Goal: Task Accomplishment & Management: Complete application form

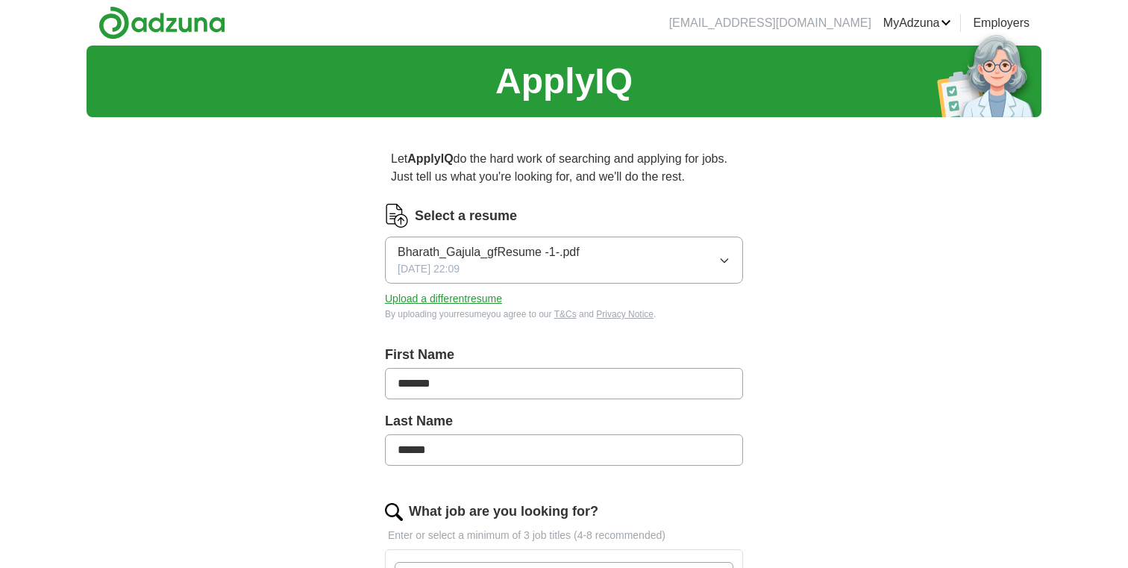
scroll to position [334, 0]
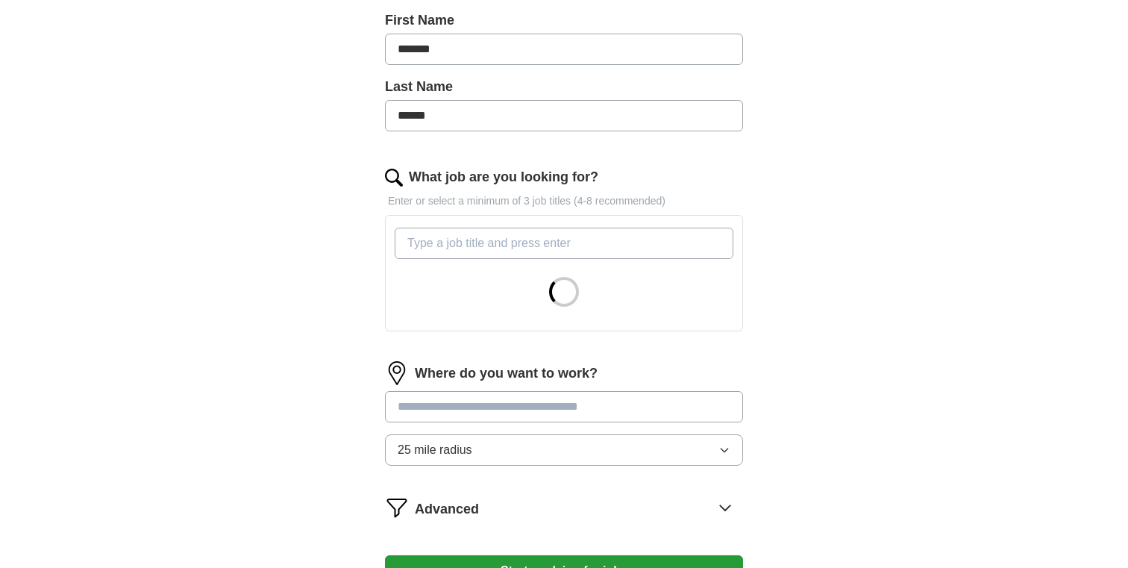
click at [504, 249] on input "What job are you looking for?" at bounding box center [564, 243] width 339 height 31
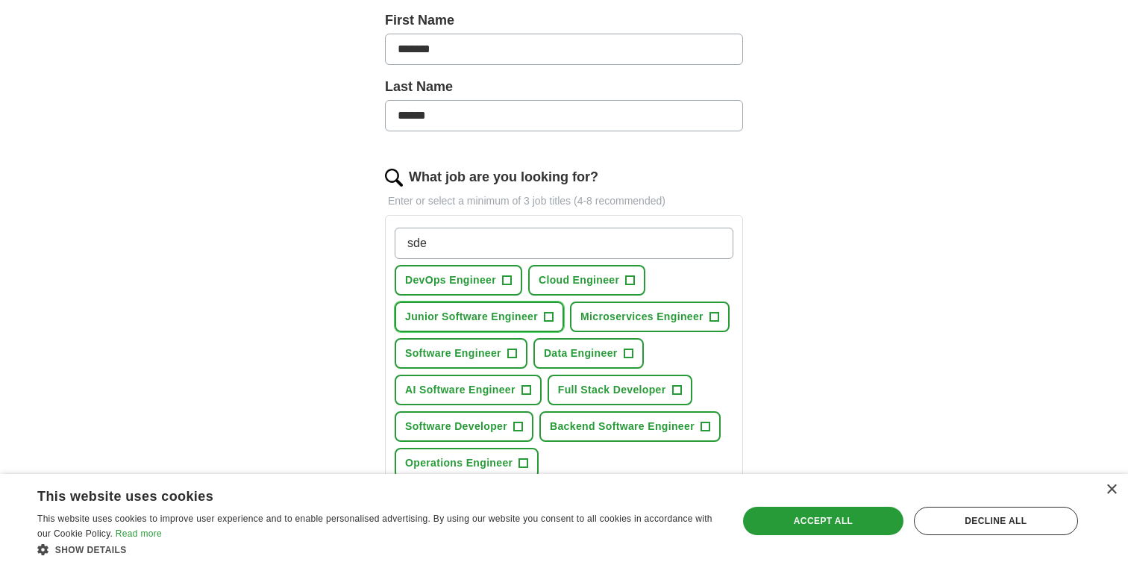
click at [520, 307] on button "Junior Software Engineer +" at bounding box center [479, 317] width 169 height 31
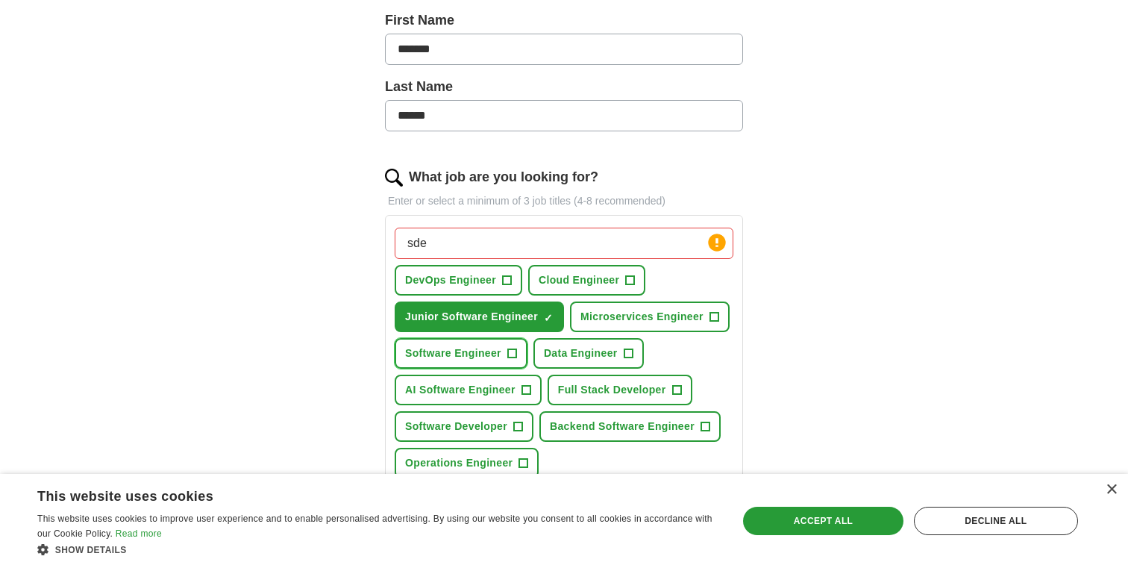
click at [498, 358] on span "Software Engineer" at bounding box center [453, 354] width 96 height 16
click at [516, 390] on button "AI Software Engineer +" at bounding box center [468, 390] width 147 height 31
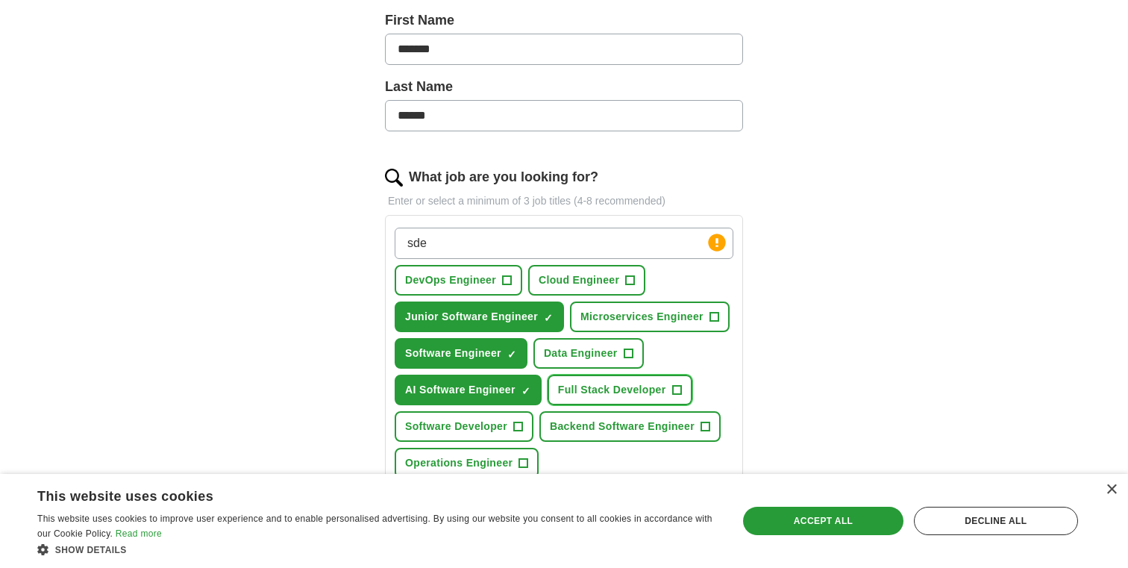
click at [622, 391] on span "Full Stack Developer" at bounding box center [612, 390] width 108 height 16
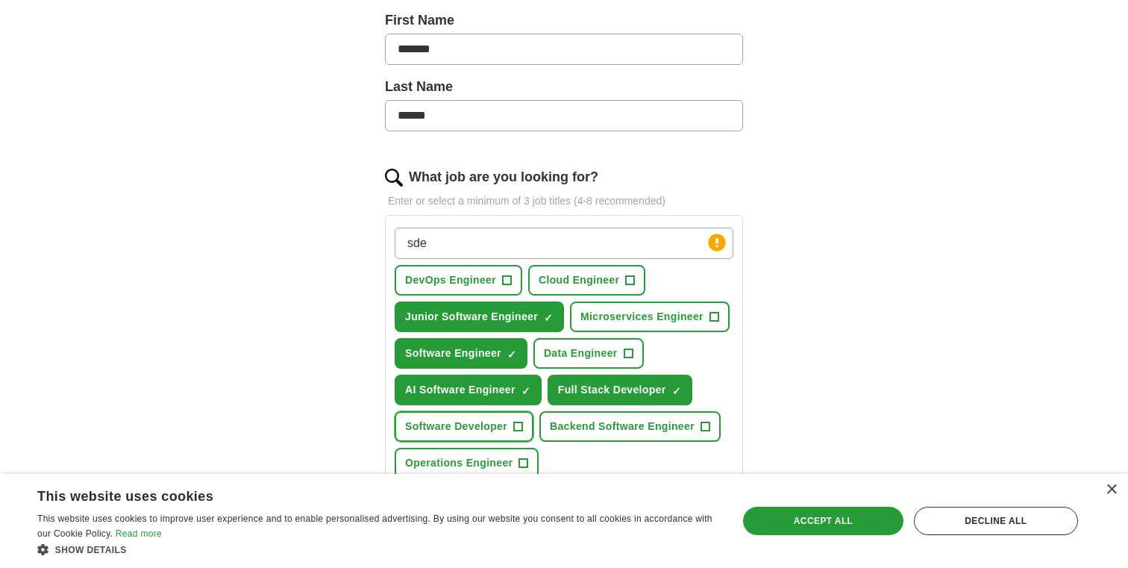
click at [505, 428] on span "Software Developer" at bounding box center [456, 427] width 102 height 16
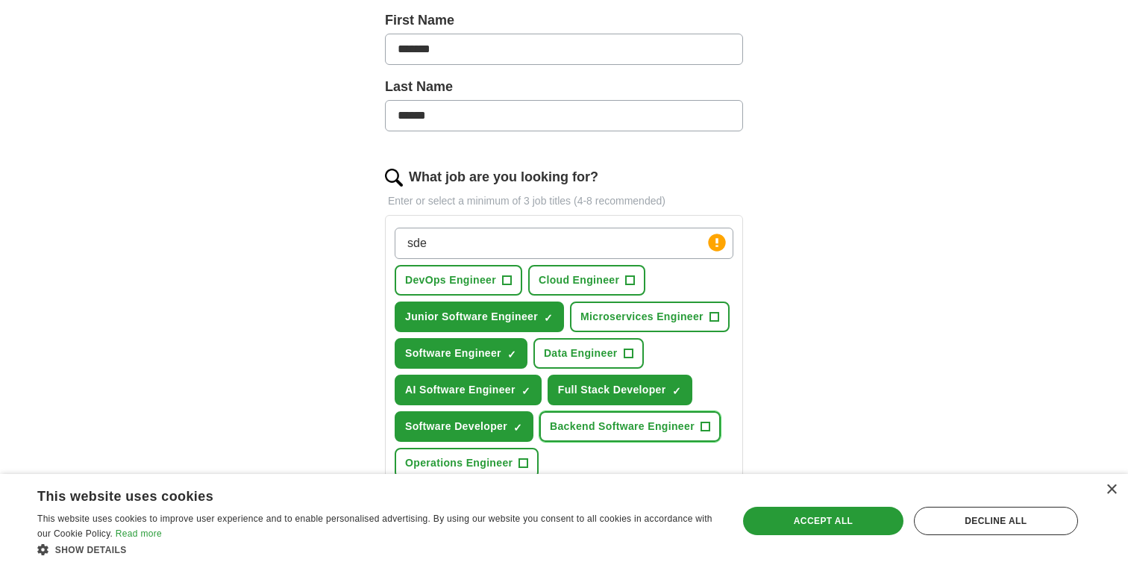
click at [627, 430] on span "Backend Software Engineer" at bounding box center [622, 427] width 145 height 16
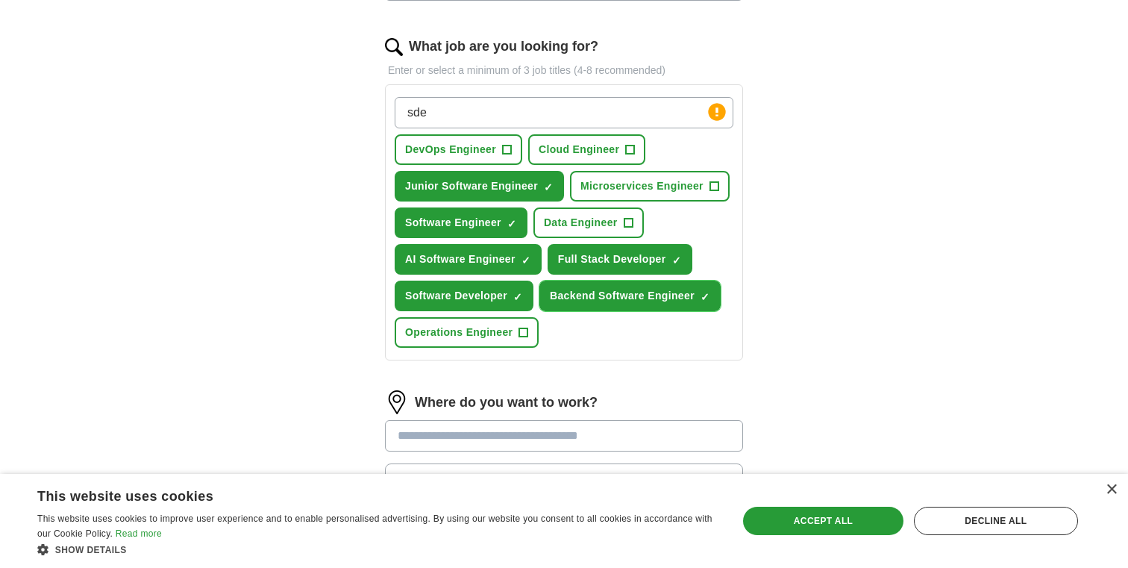
scroll to position [471, 0]
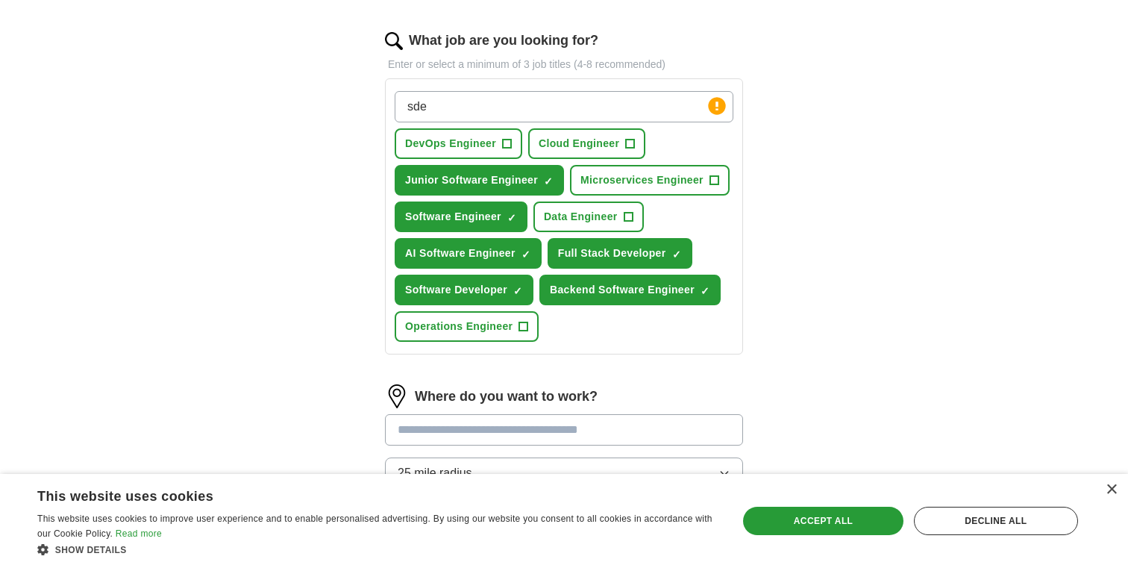
click at [579, 109] on input "sde" at bounding box center [564, 106] width 339 height 31
type input "mach"
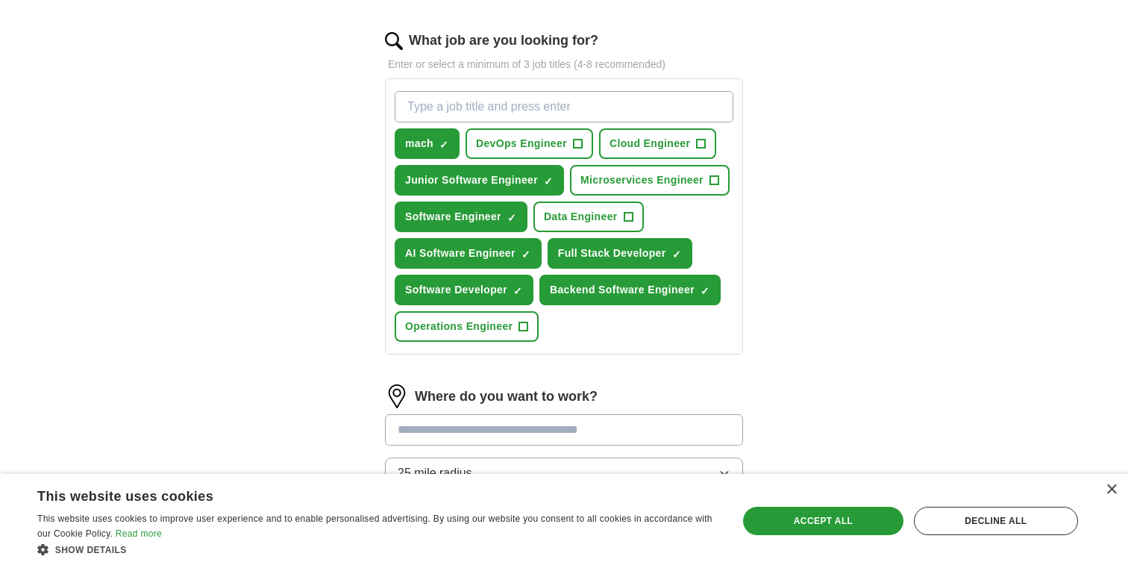
click at [512, 93] on input "What job are you looking for?" at bounding box center [564, 106] width 339 height 31
type input "m"
type input "swe"
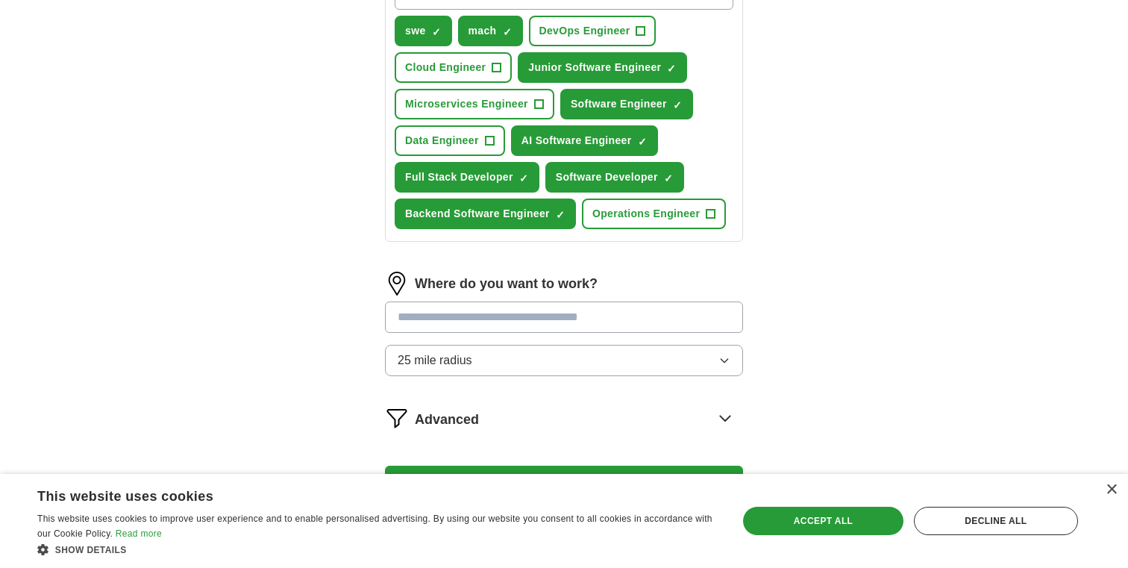
scroll to position [593, 0]
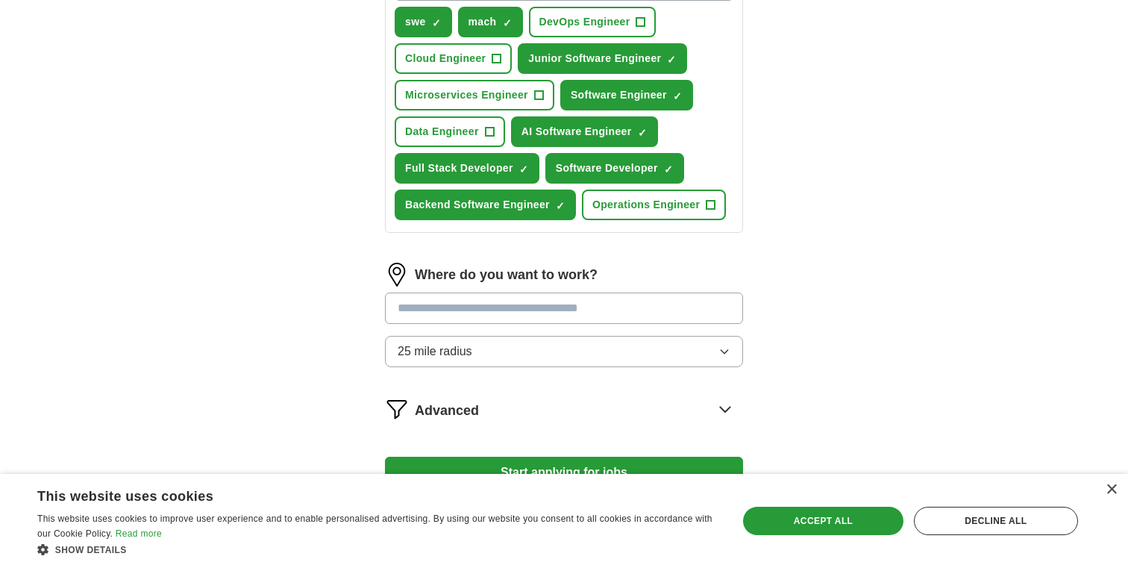
click at [579, 305] on input at bounding box center [564, 308] width 358 height 31
click at [558, 345] on div "Where do you want to work? 25 mile radius" at bounding box center [564, 321] width 358 height 116
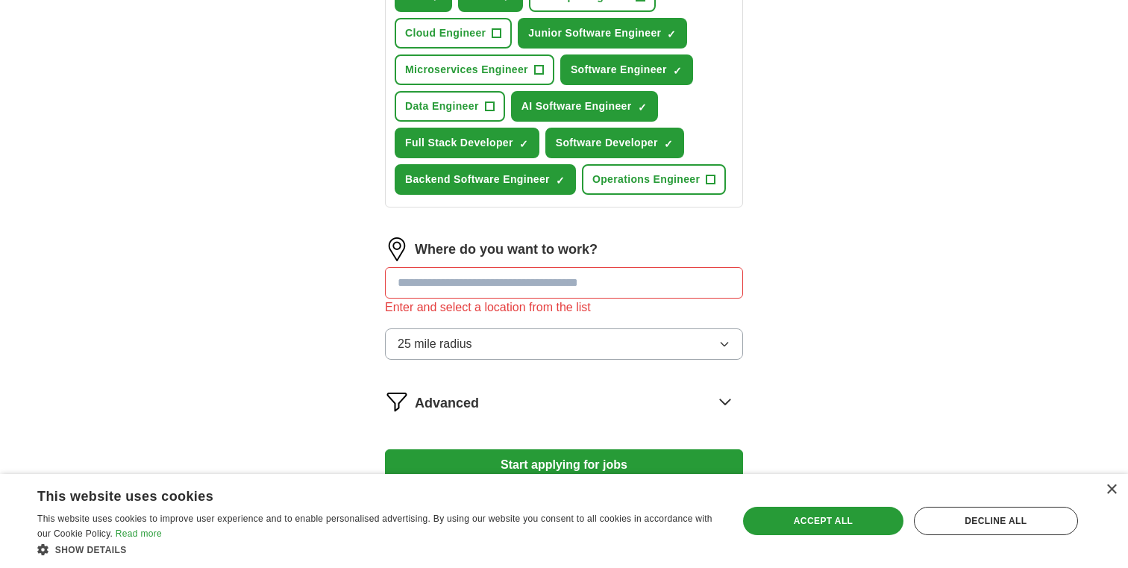
scroll to position [631, 0]
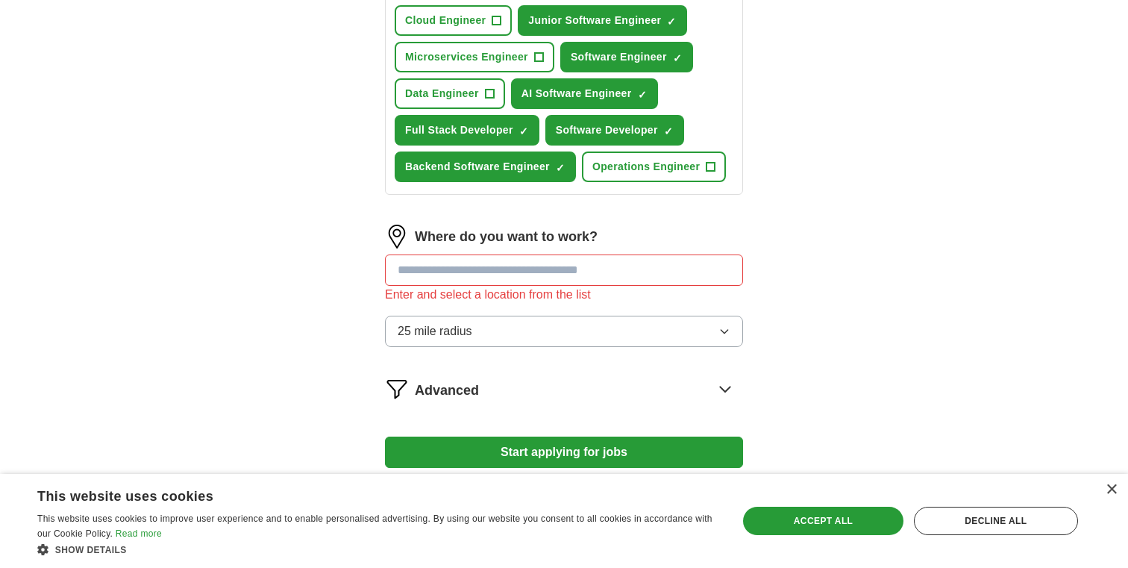
click at [540, 339] on button "25 mile radius" at bounding box center [564, 331] width 358 height 31
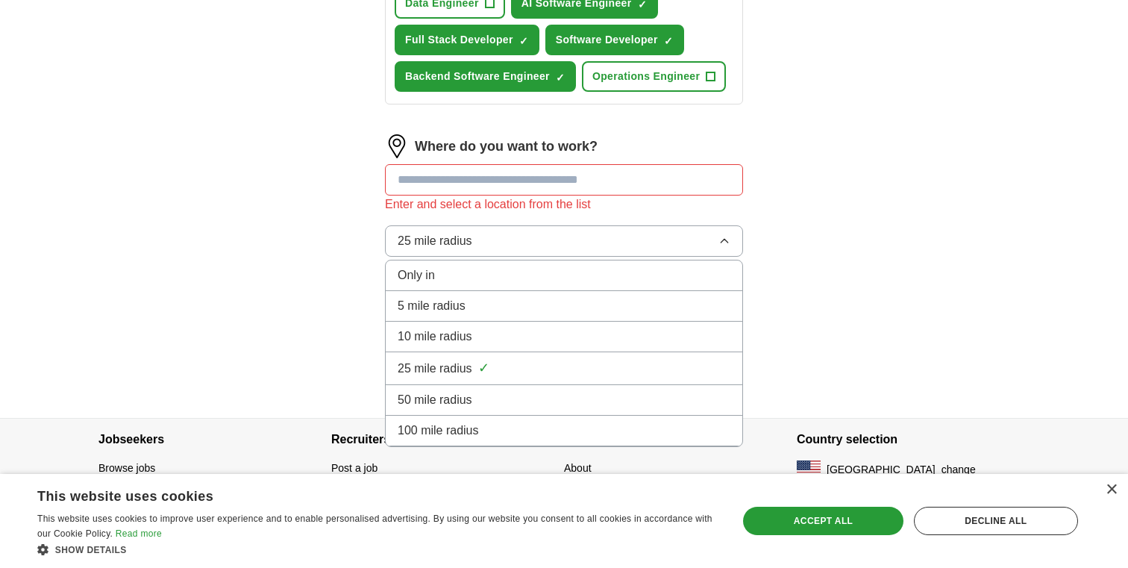
scroll to position [722, 0]
click at [528, 433] on div "100 mile radius" at bounding box center [564, 430] width 333 height 18
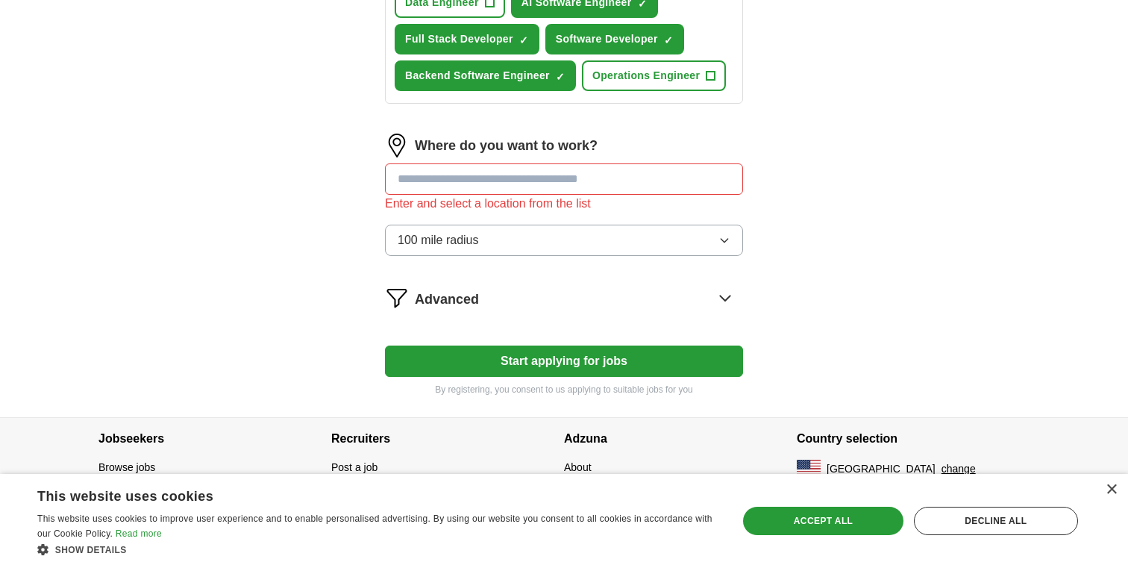
click at [564, 184] on input at bounding box center [564, 178] width 358 height 31
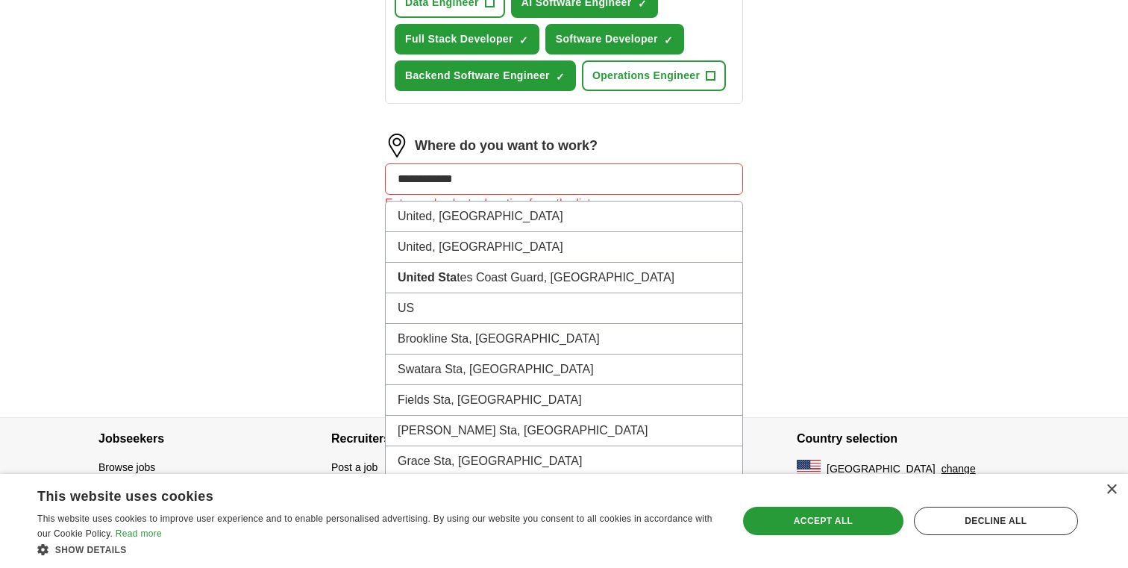
type input "**********"
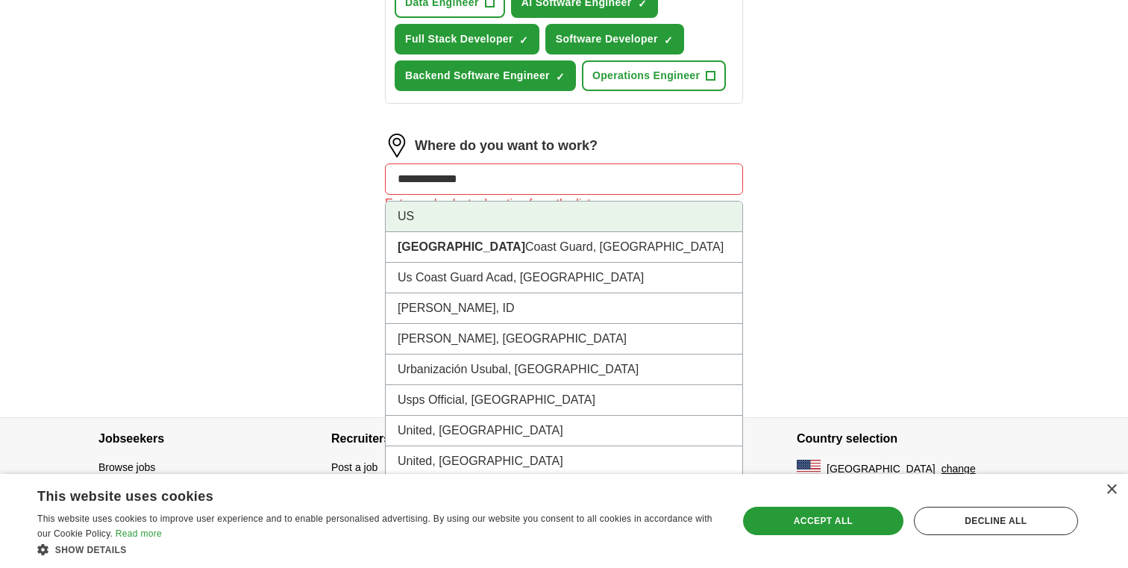
click at [481, 212] on li "US" at bounding box center [564, 217] width 357 height 31
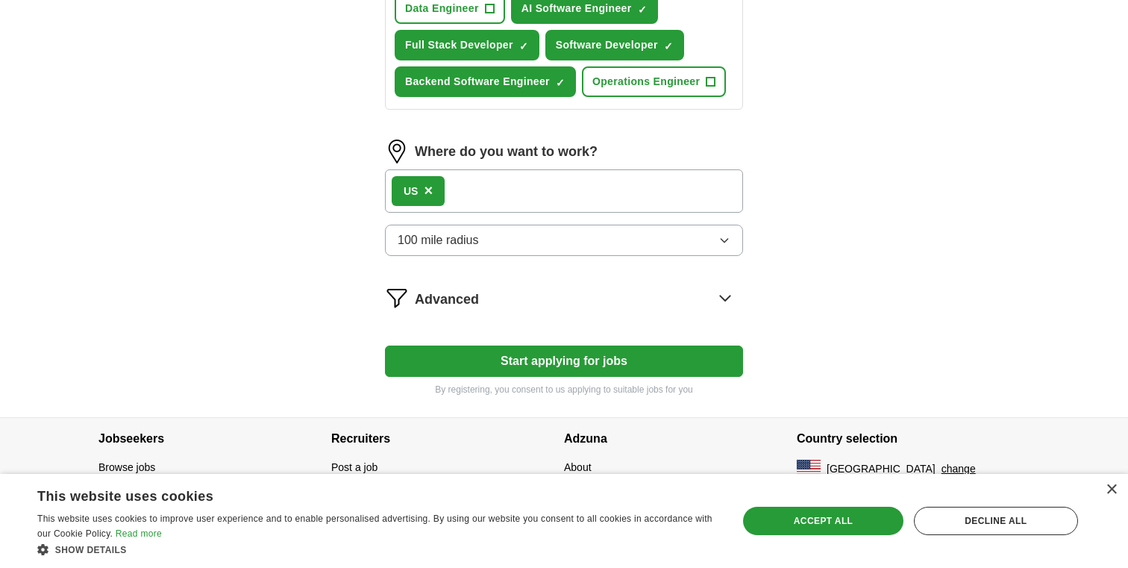
scroll to position [716, 0]
click at [569, 367] on button "Start applying for jobs" at bounding box center [564, 361] width 358 height 31
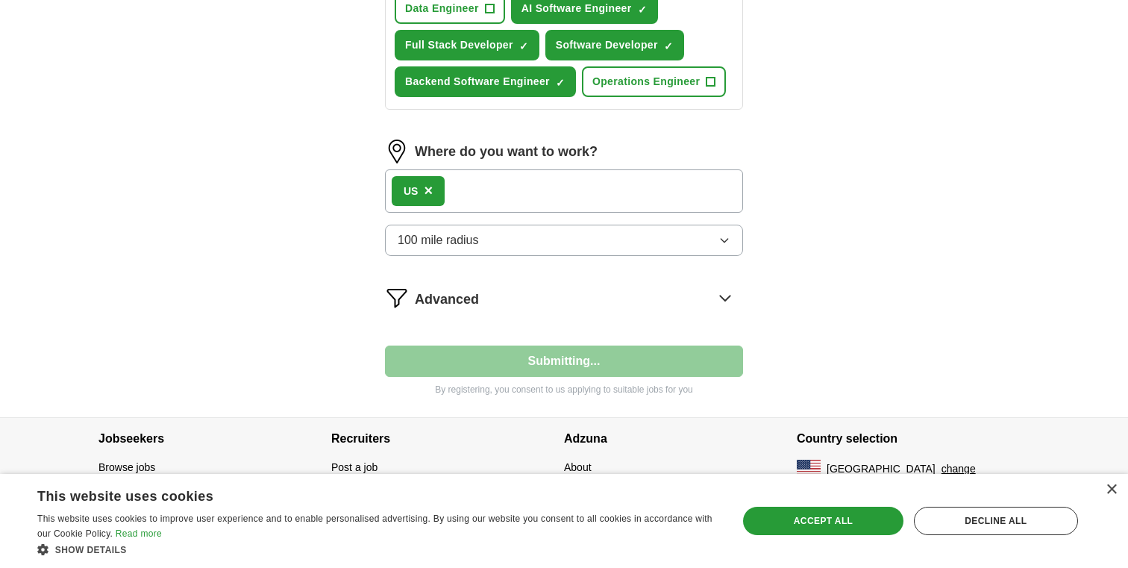
select select "**"
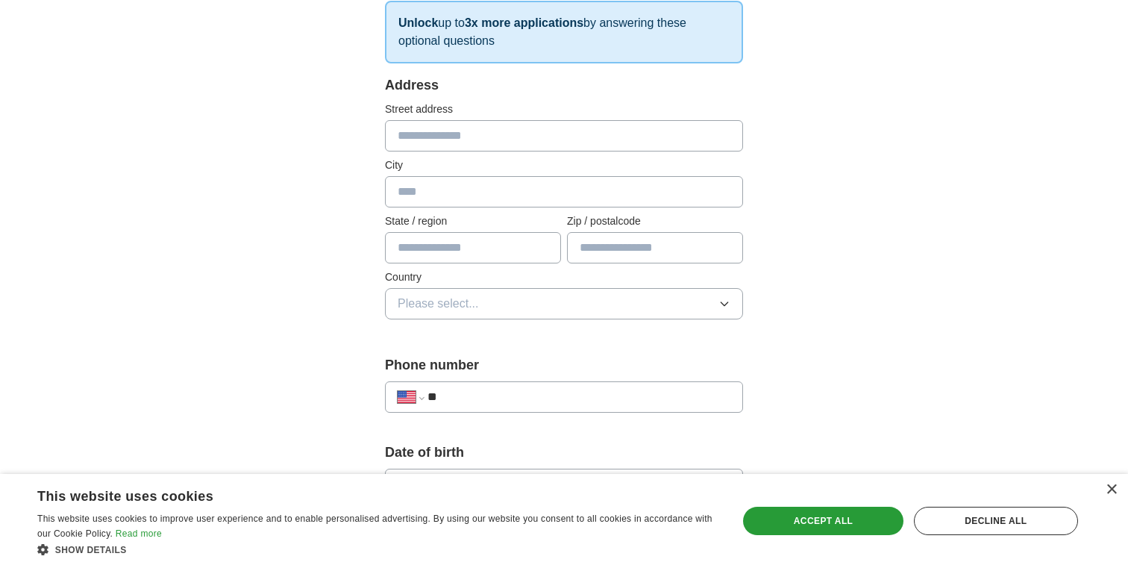
scroll to position [248, 0]
click at [552, 140] on input "text" at bounding box center [564, 137] width 358 height 31
type input "**********"
type input "**"
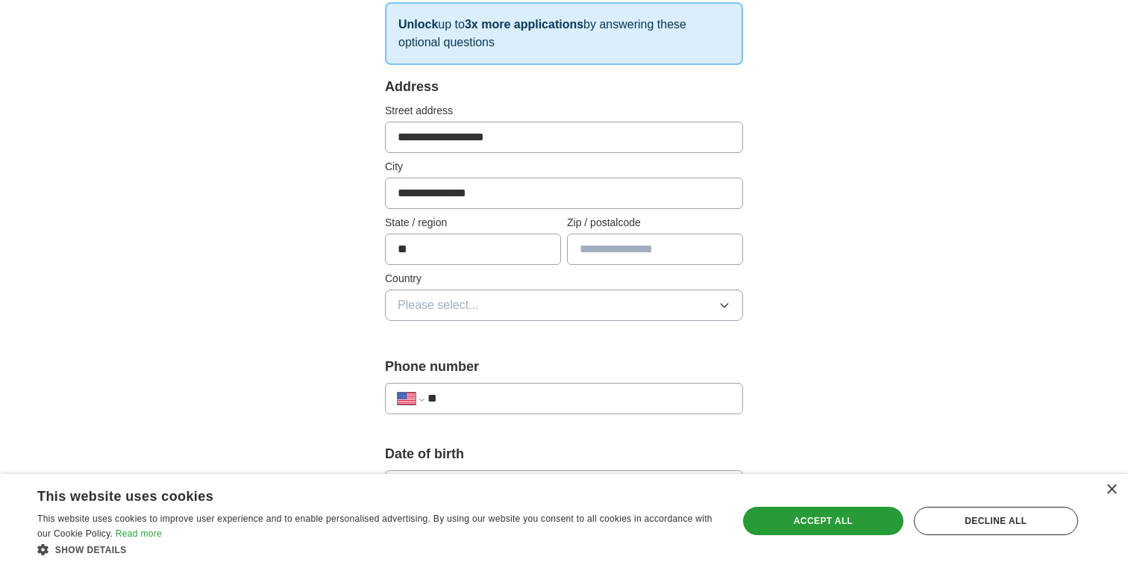
type input "*****"
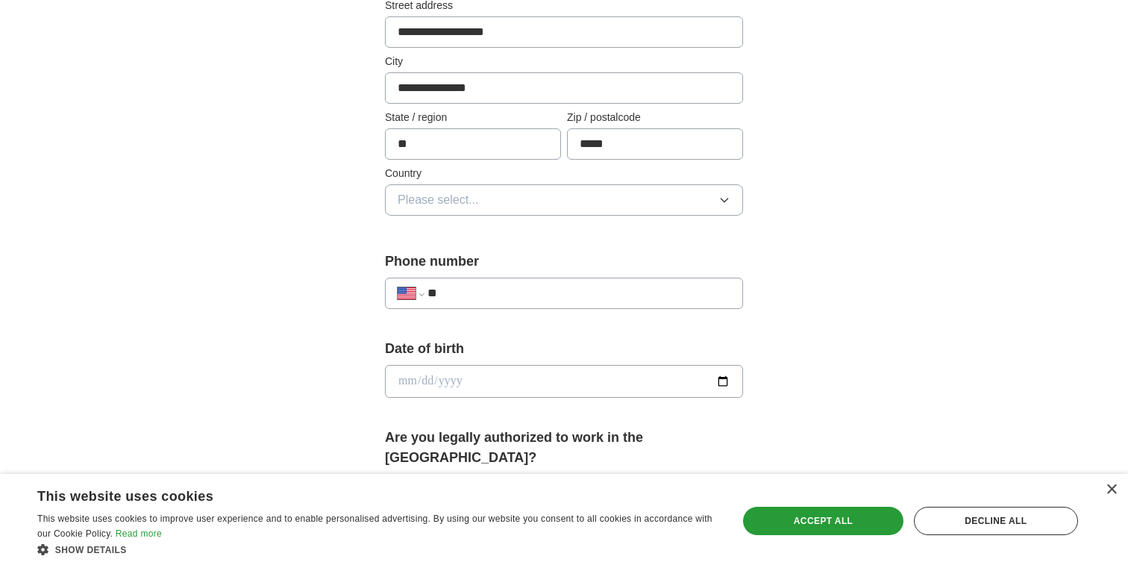
scroll to position [378, 0]
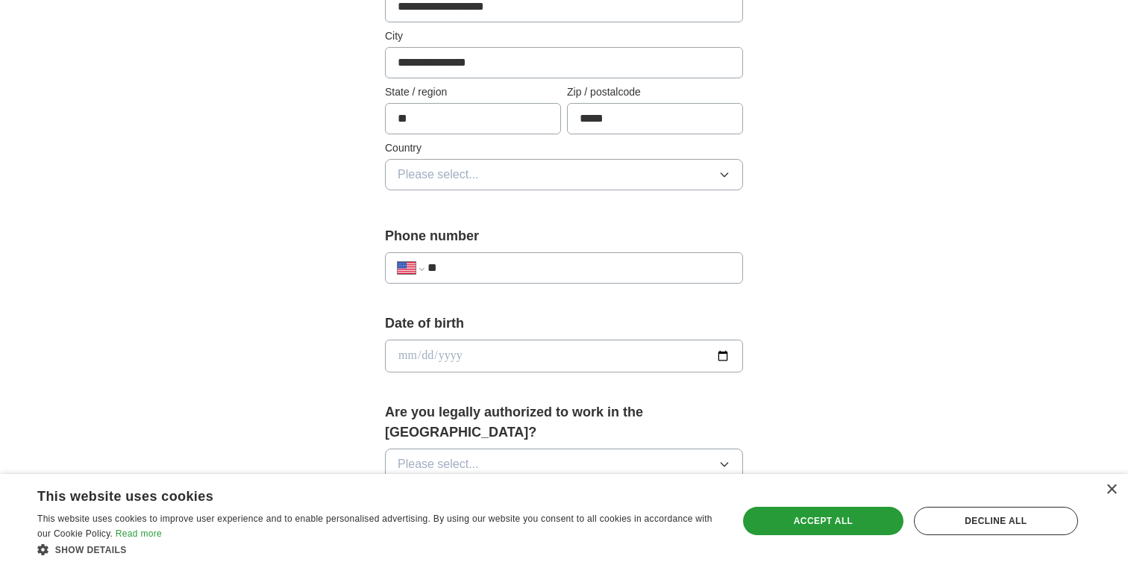
click at [596, 172] on button "Please select..." at bounding box center [564, 174] width 358 height 31
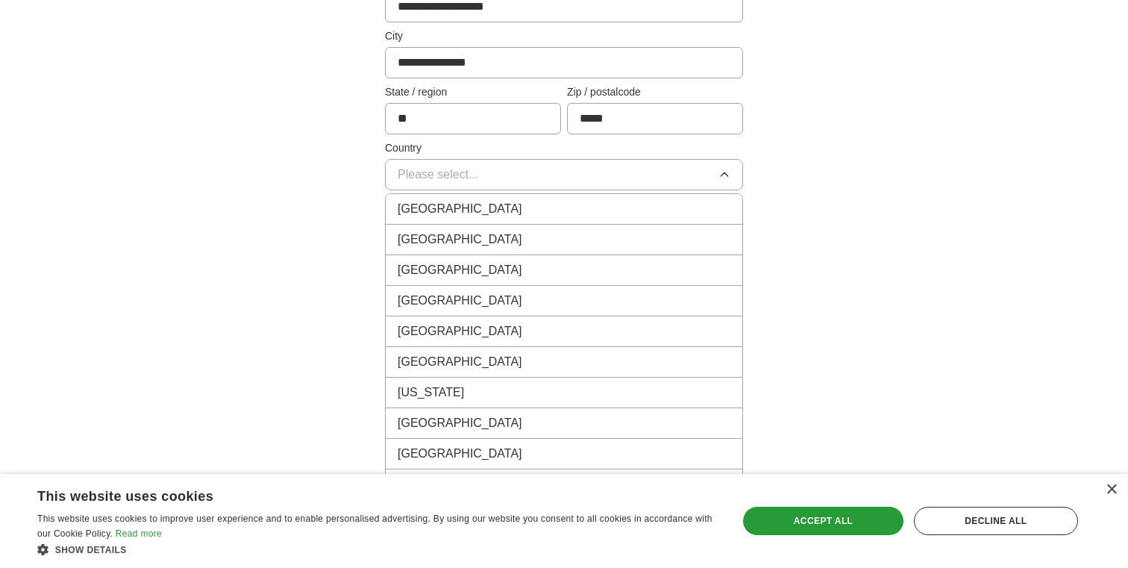
click at [557, 233] on div "[GEOGRAPHIC_DATA]" at bounding box center [564, 240] width 333 height 18
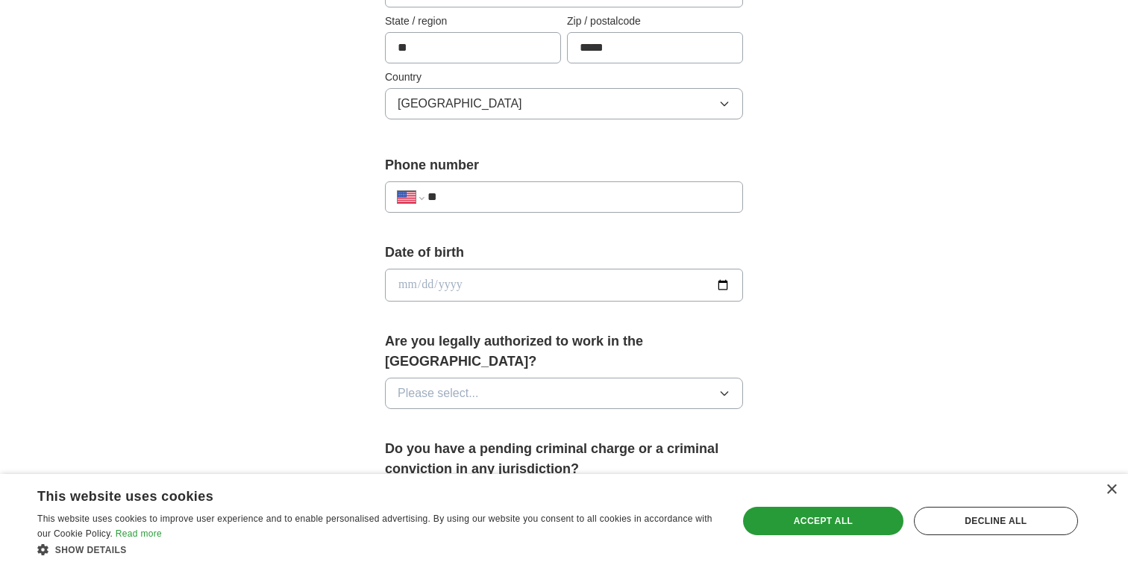
scroll to position [522, 0]
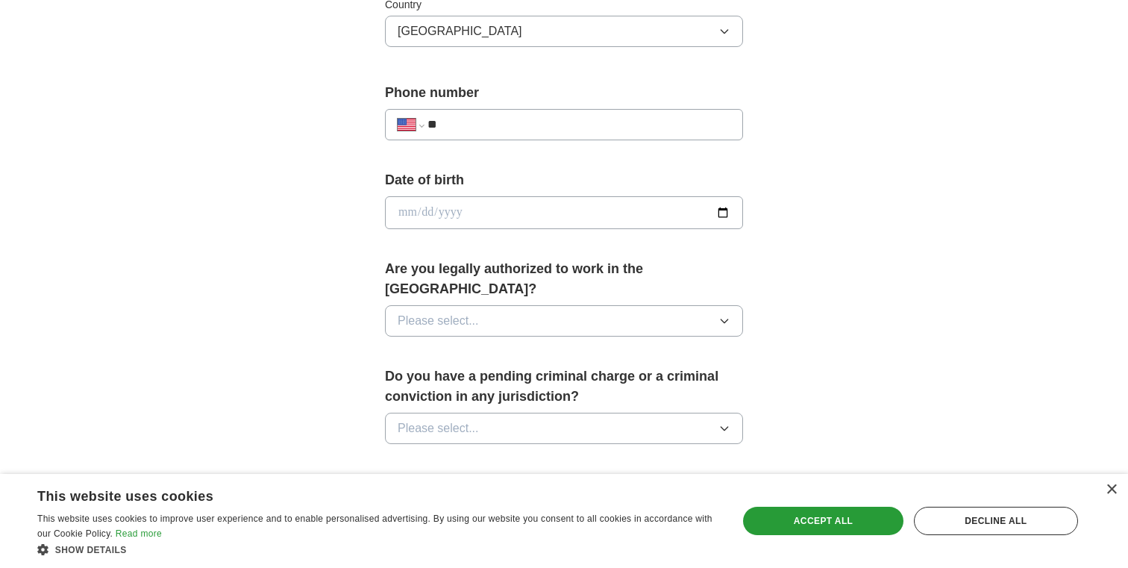
click at [569, 124] on input "**" at bounding box center [579, 125] width 303 height 18
type input "**********"
click at [543, 219] on input "date" at bounding box center [564, 212] width 358 height 33
type input "**********"
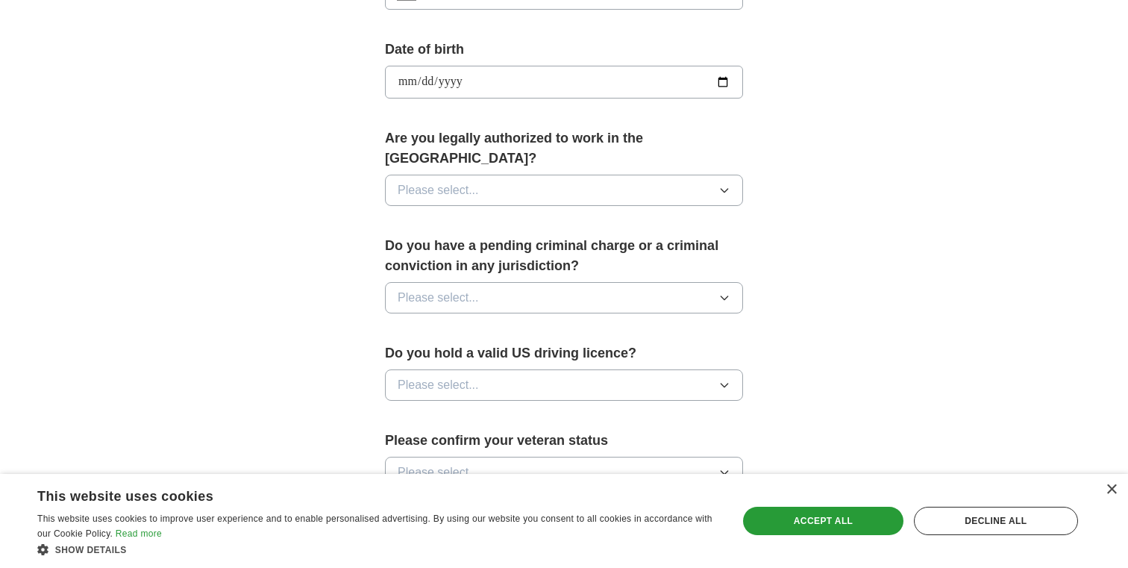
scroll to position [707, 0]
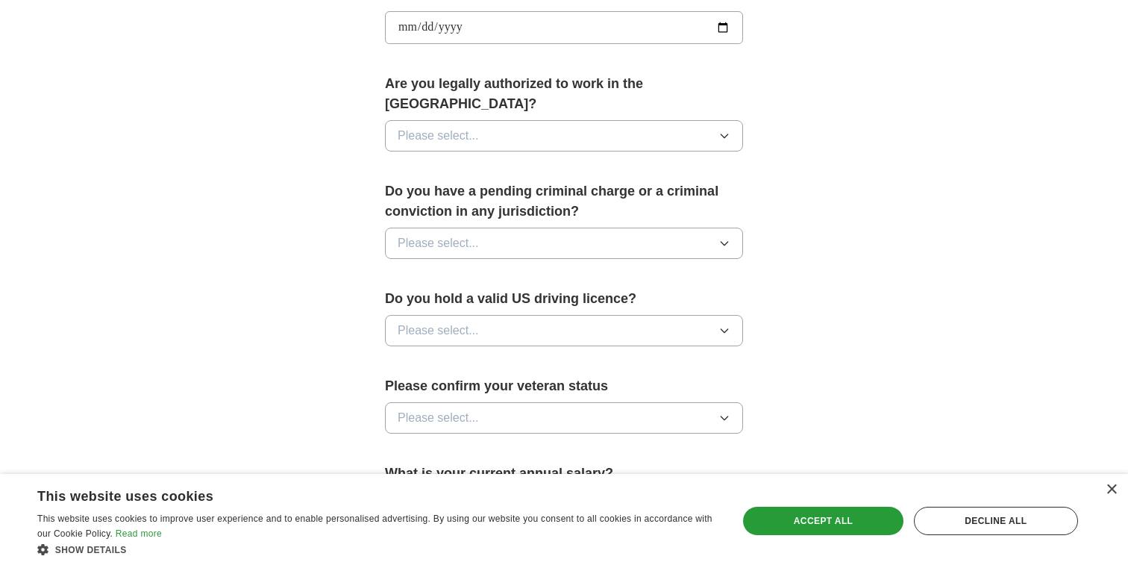
click at [539, 120] on button "Please select..." at bounding box center [564, 135] width 358 height 31
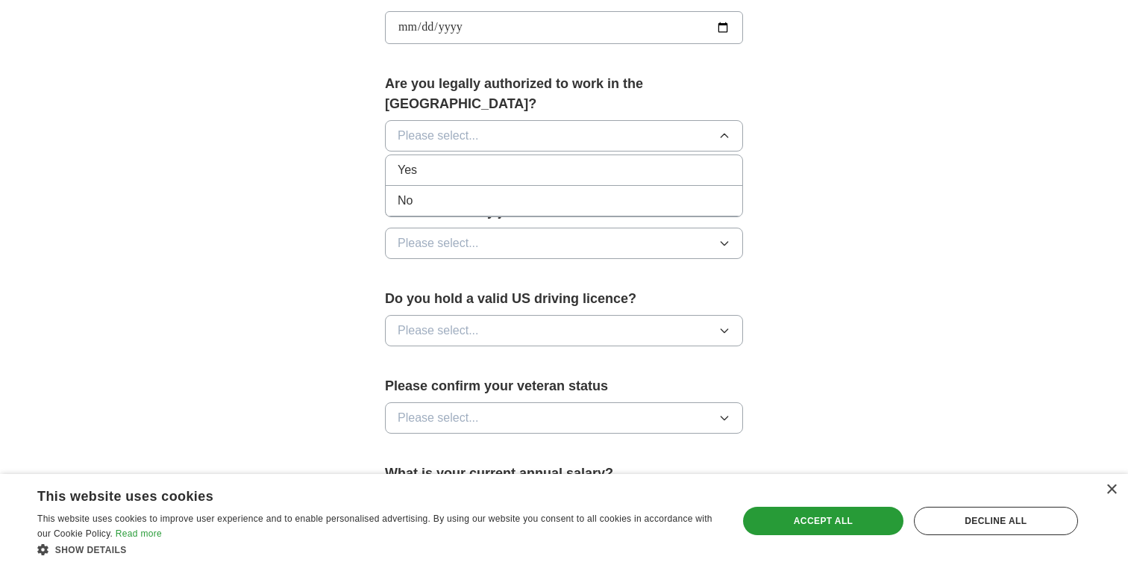
click at [521, 161] on div "Yes" at bounding box center [564, 170] width 333 height 18
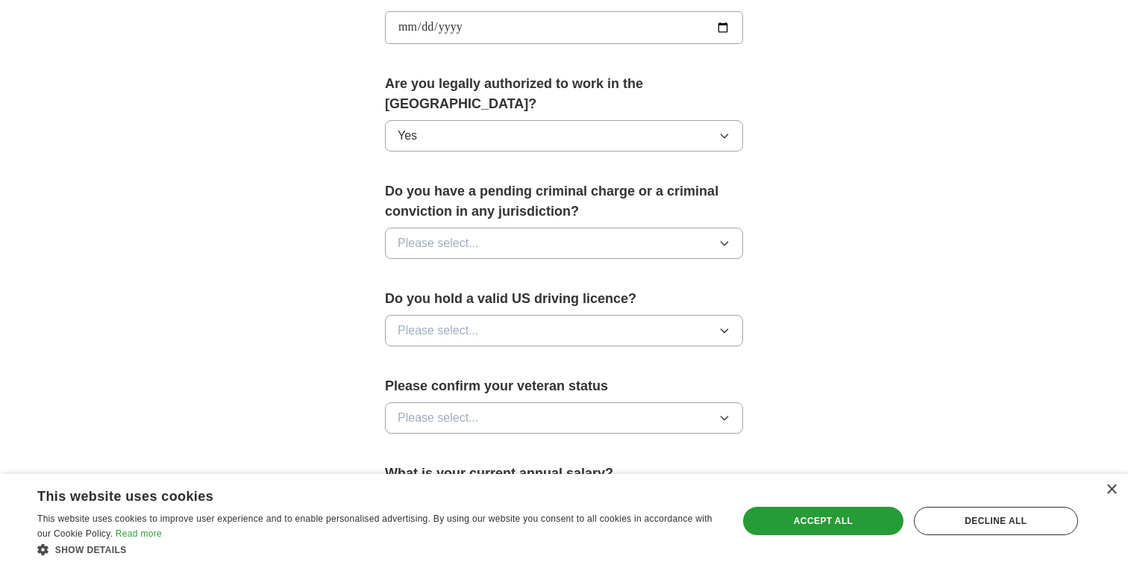
click at [512, 234] on button "Please select..." at bounding box center [564, 243] width 358 height 31
click at [510, 299] on div "No" at bounding box center [564, 308] width 333 height 18
click at [512, 315] on button "Please select..." at bounding box center [564, 330] width 358 height 31
click at [502, 356] on div "Yes" at bounding box center [564, 365] width 333 height 18
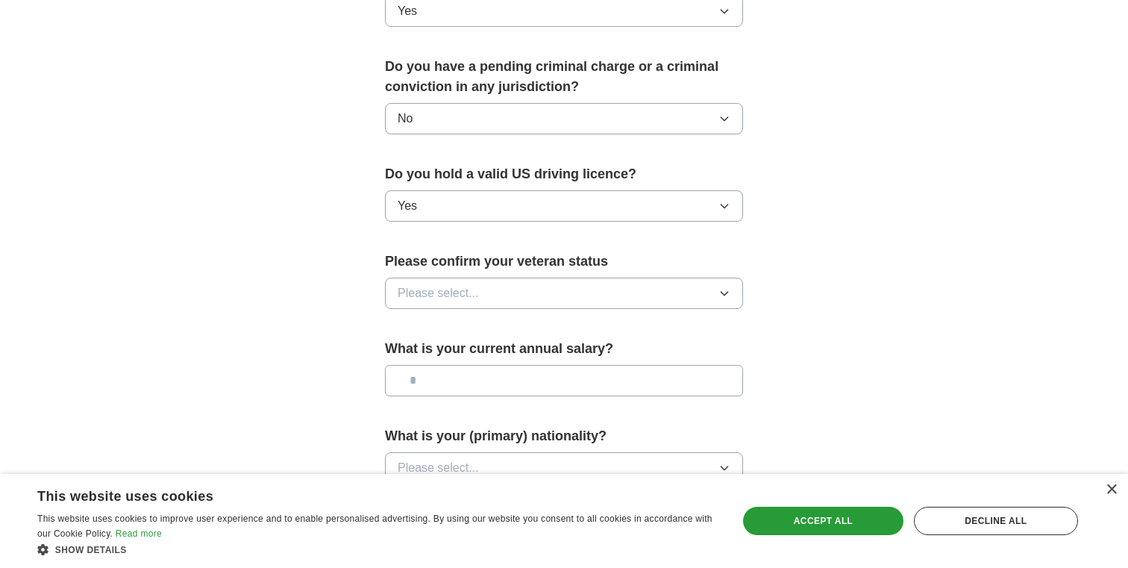
scroll to position [890, 0]
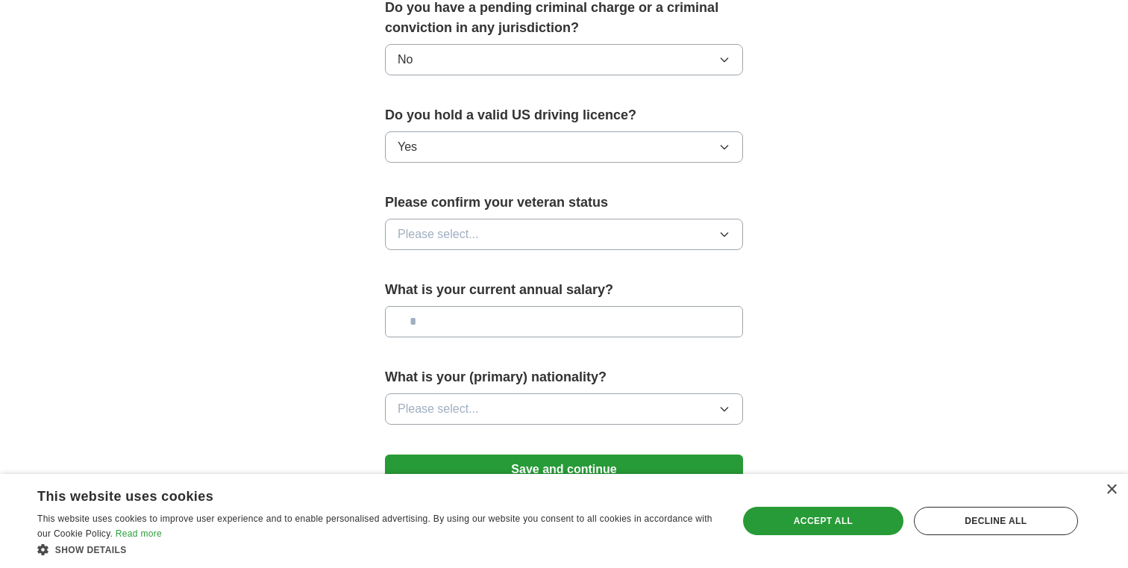
click at [536, 219] on button "Please select..." at bounding box center [564, 234] width 358 height 31
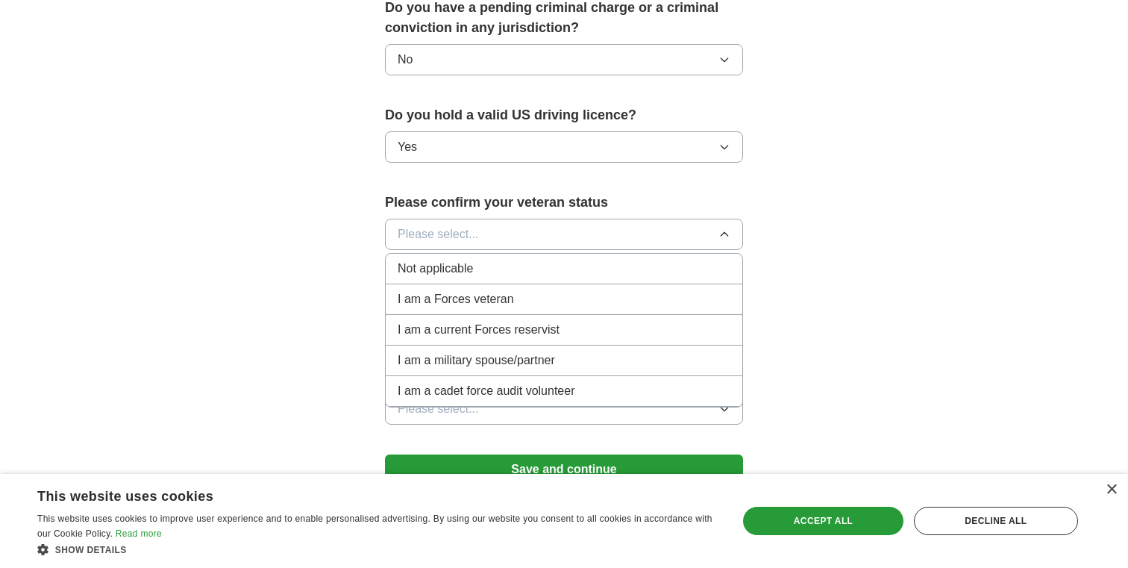
click at [539, 260] on div "Not applicable" at bounding box center [564, 269] width 333 height 18
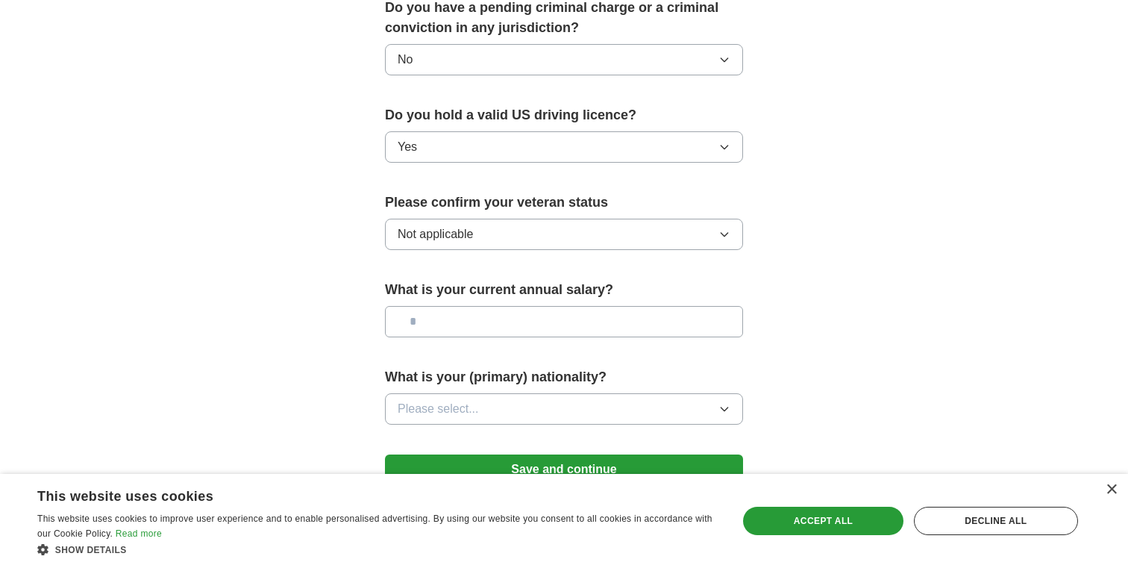
scroll to position [952, 0]
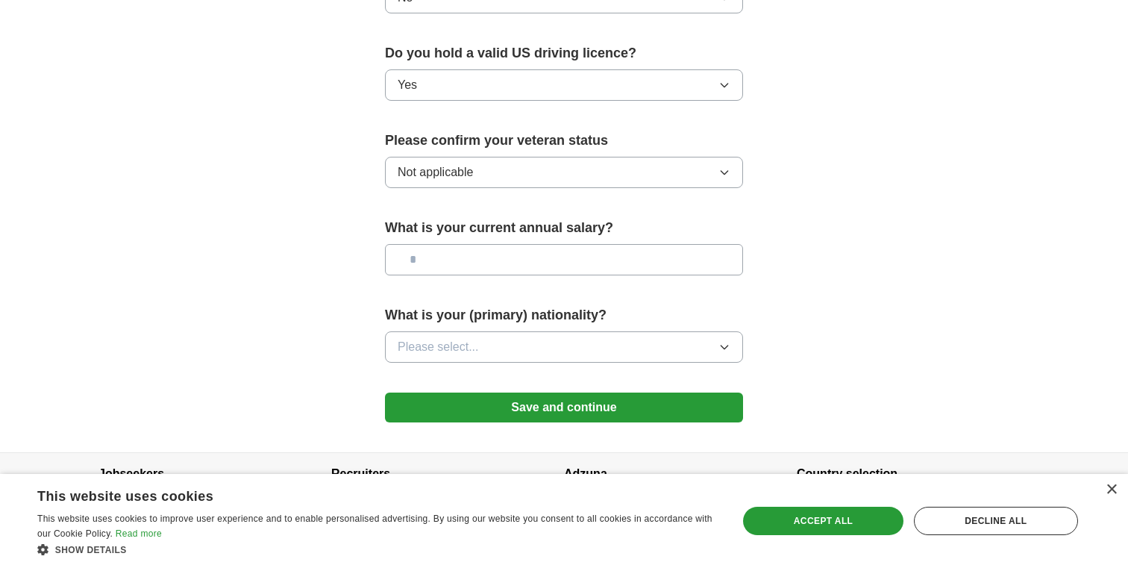
click at [546, 244] on input "text" at bounding box center [564, 259] width 358 height 31
type input "*******"
click at [571, 331] on button "Please select..." at bounding box center [564, 346] width 358 height 31
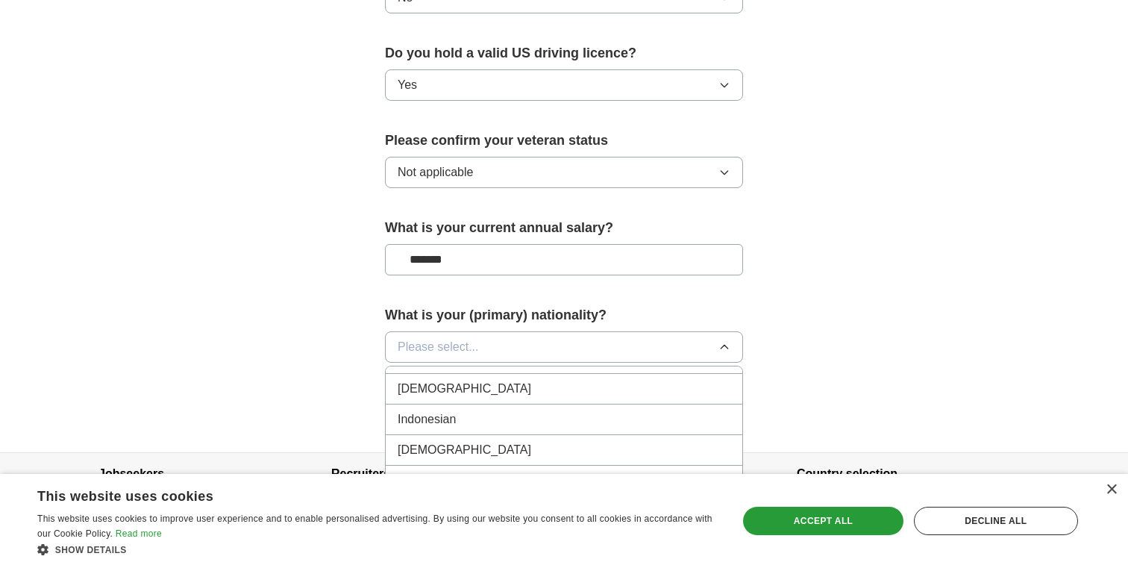
scroll to position [2452, 0]
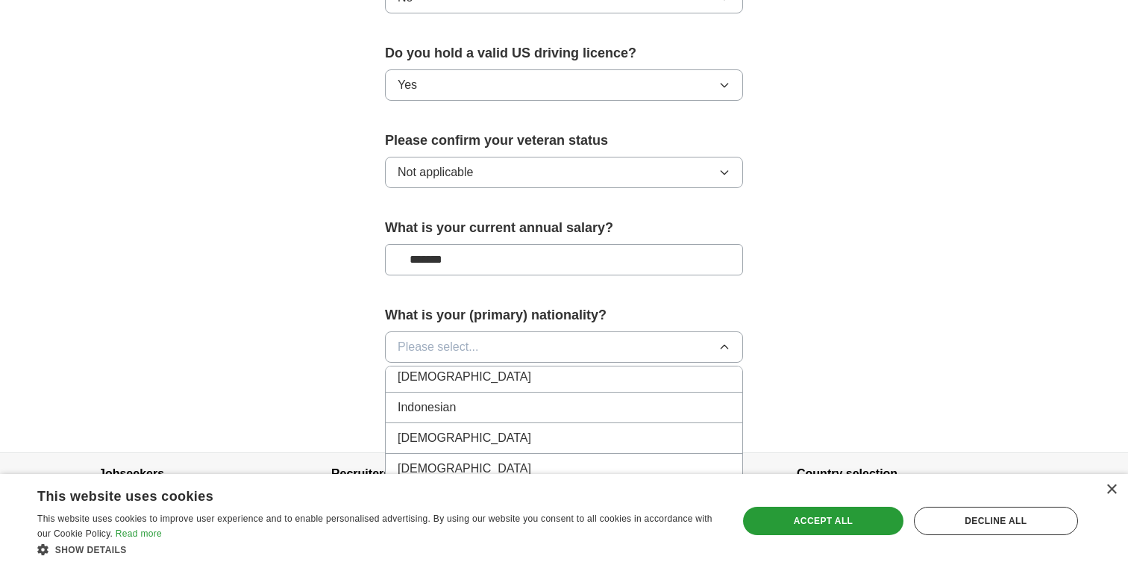
click at [563, 368] on div "[DEMOGRAPHIC_DATA]" at bounding box center [564, 377] width 333 height 18
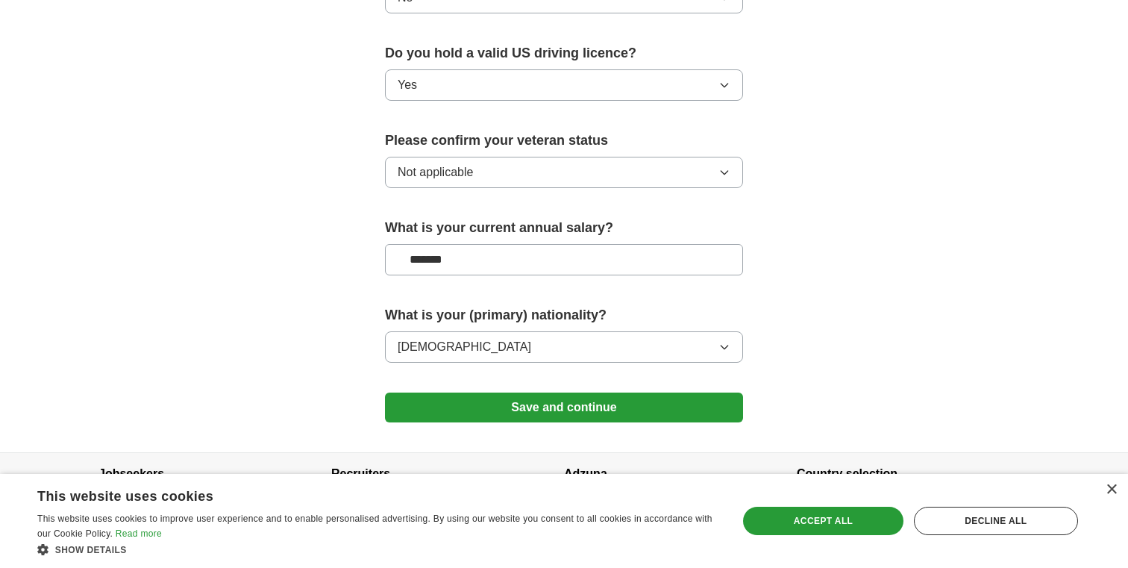
click at [571, 393] on button "Save and continue" at bounding box center [564, 408] width 358 height 30
